Goal: Navigation & Orientation: Find specific page/section

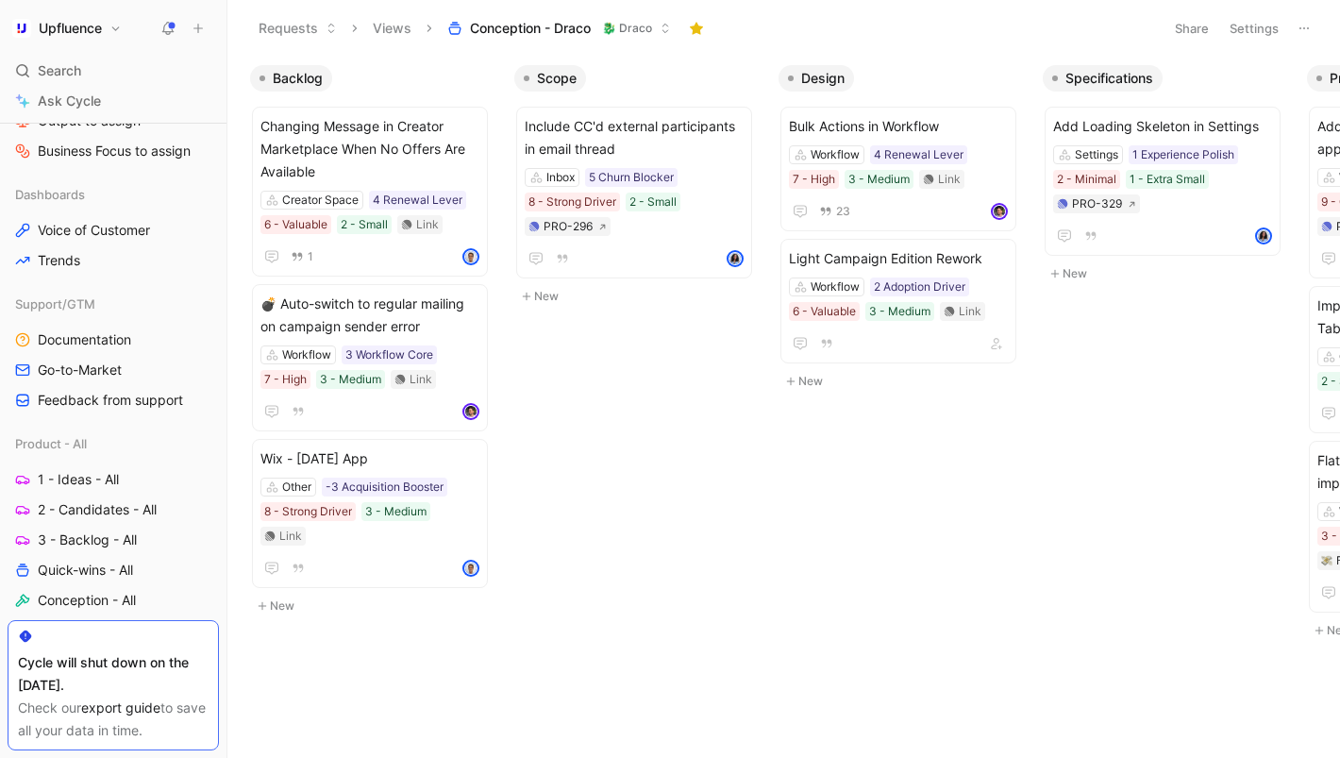
scroll to position [626, 0]
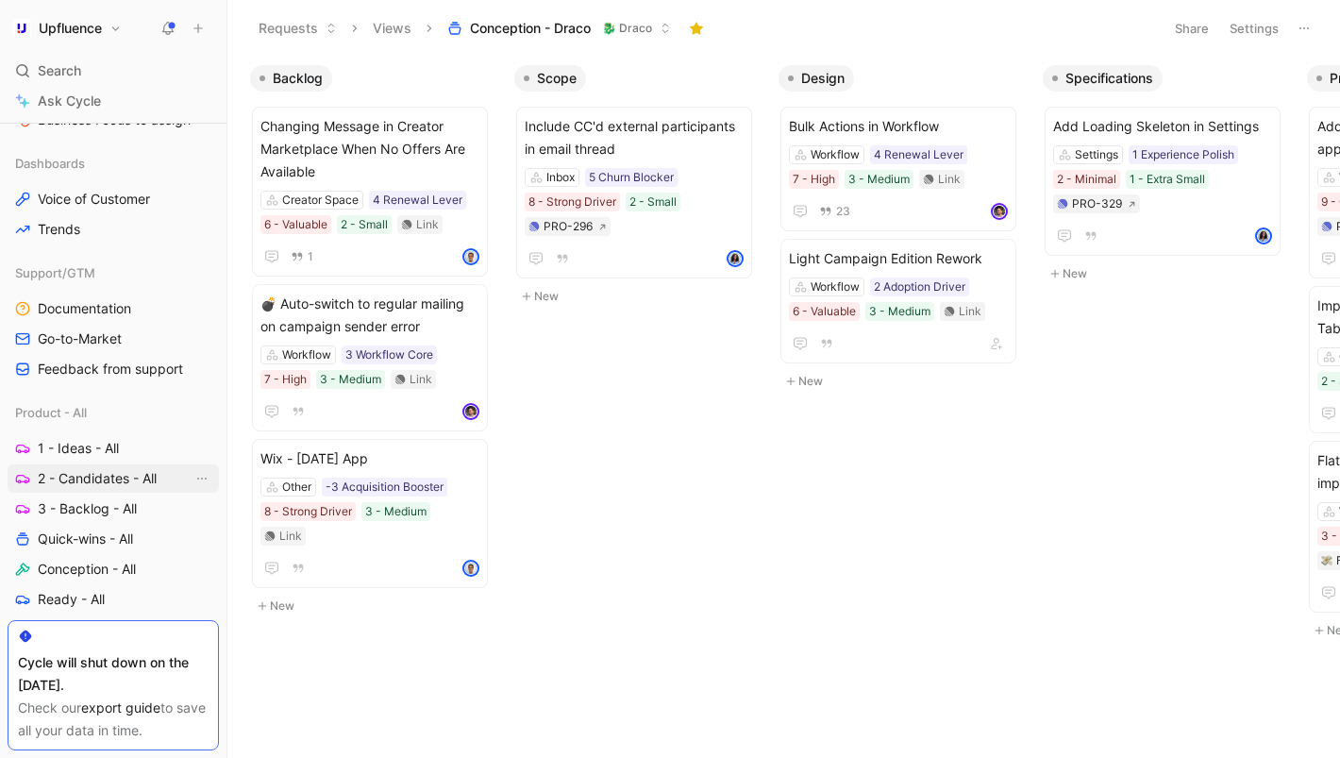
click at [93, 477] on span "2 - Candidates - All" at bounding box center [97, 478] width 119 height 19
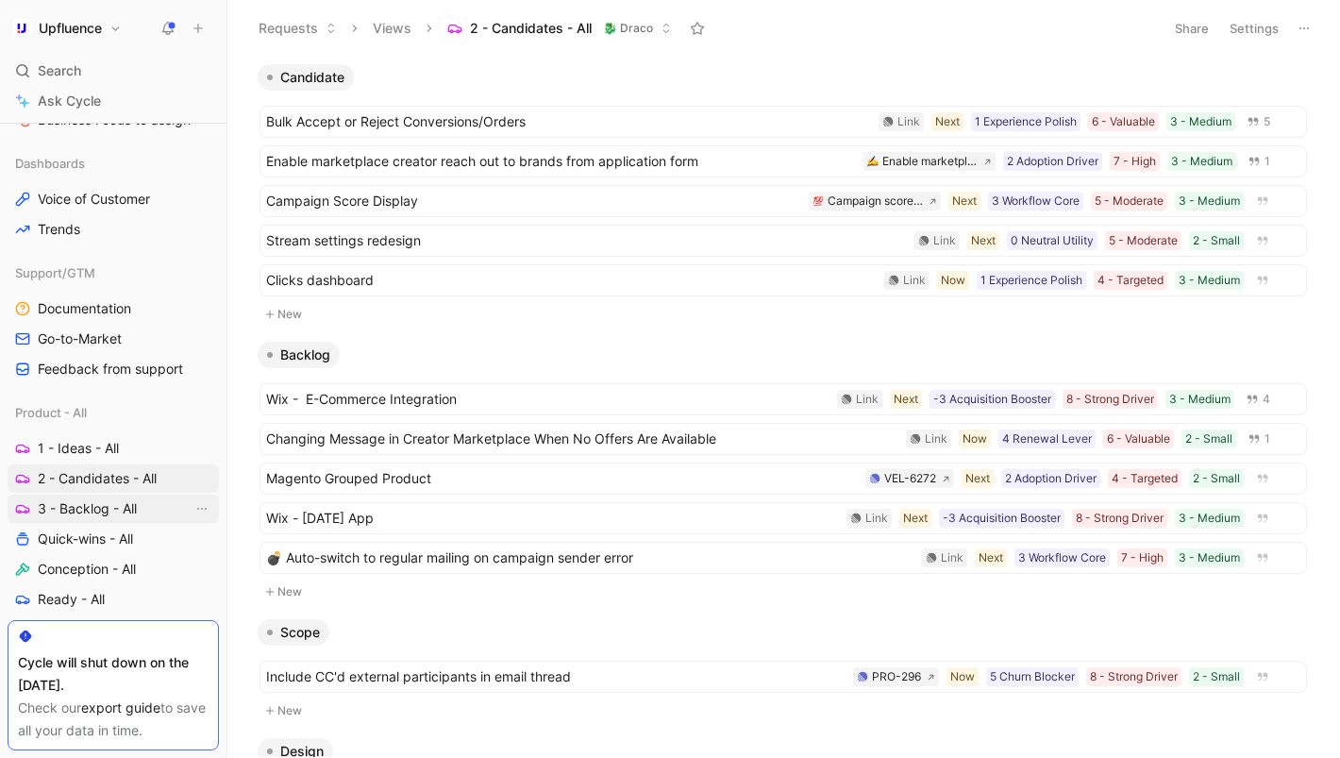
click at [83, 506] on span "3 - Backlog - All" at bounding box center [87, 508] width 99 height 19
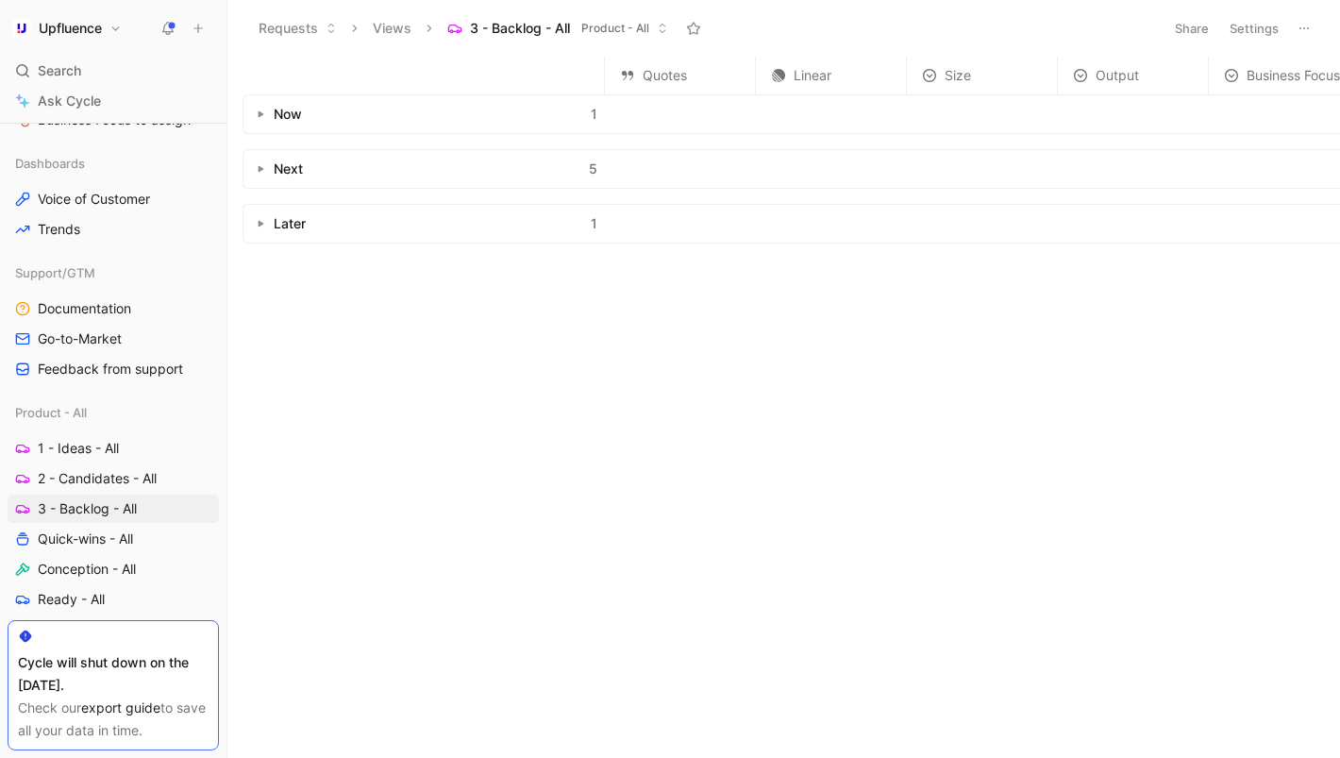
scroll to position [681, 0]
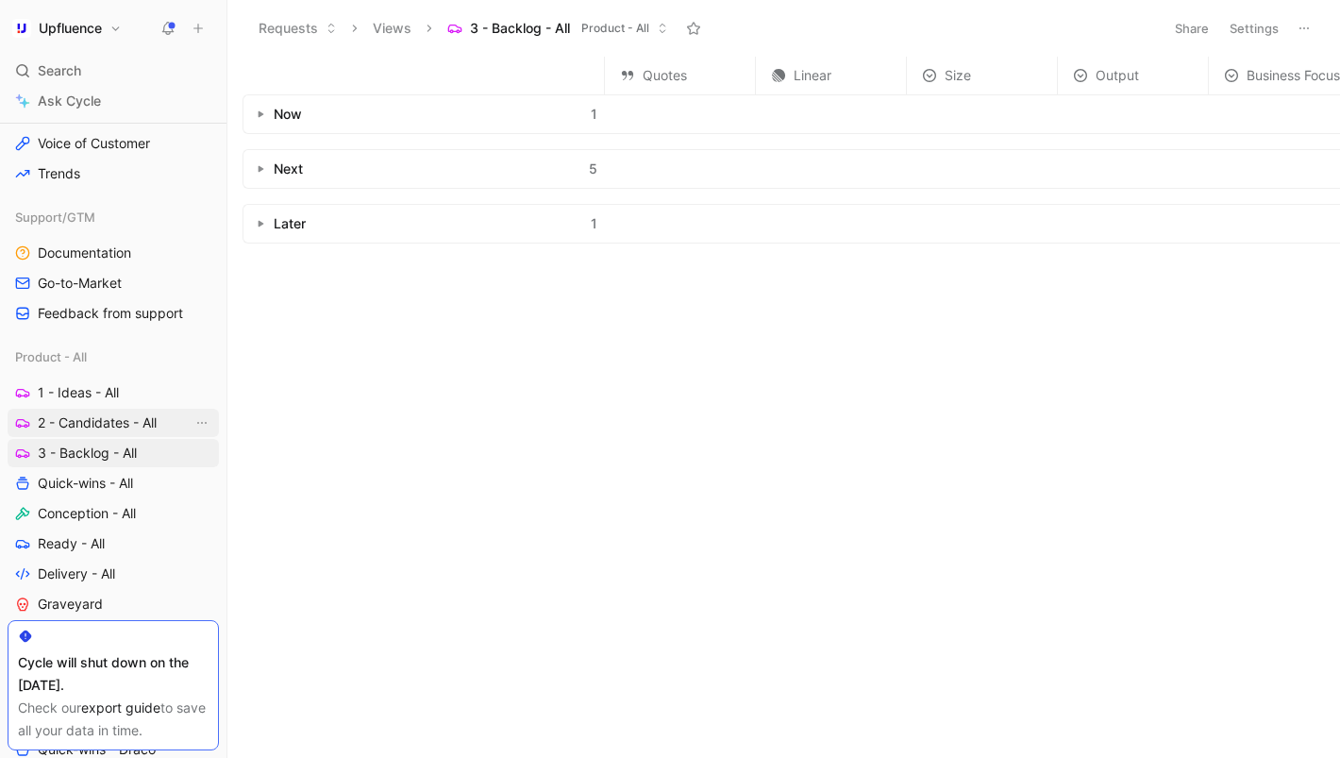
click at [93, 426] on span "2 - Candidates - All" at bounding box center [97, 422] width 119 height 19
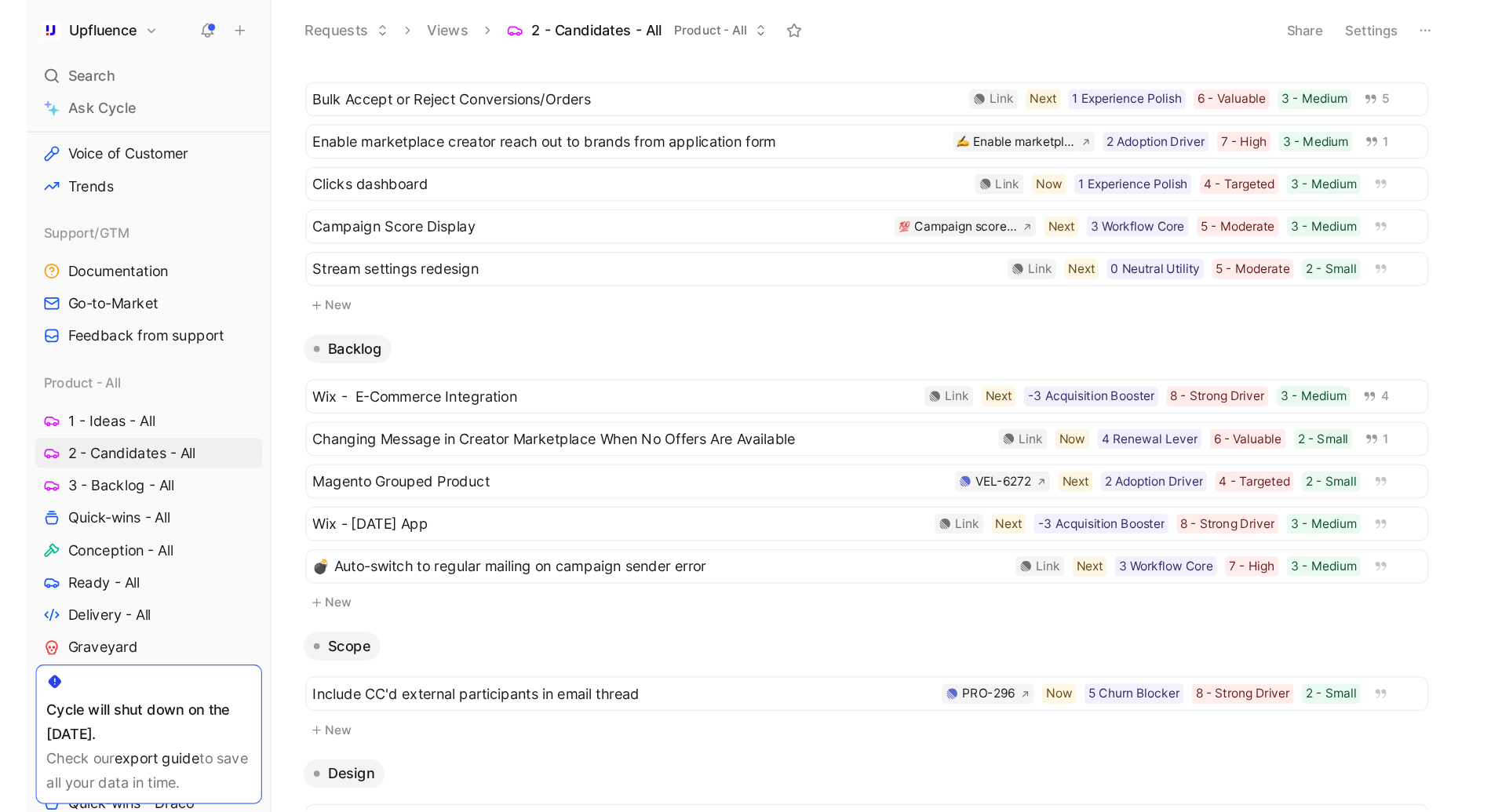
scroll to position [62, 0]
